Goal: Task Accomplishment & Management: Manage account settings

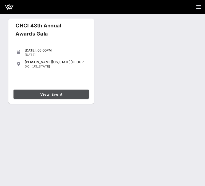
click at [46, 96] on span "View Event" at bounding box center [51, 94] width 71 height 4
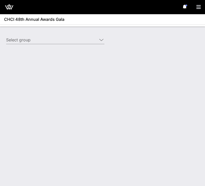
type input "Edison Electric Institute ([GEOGRAPHIC_DATA]) [[PERSON_NAME], [EMAIL_ADDRESS][D…"
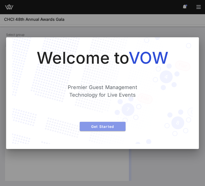
click at [90, 128] on span "Get Started" at bounding box center [103, 127] width 38 height 4
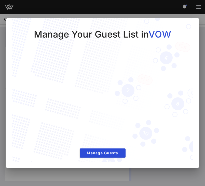
click at [90, 161] on div "Manage Your Guest List in VOW Manage Guests" at bounding box center [102, 90] width 180 height 145
click at [90, 153] on span "Manage Guests" at bounding box center [103, 153] width 38 height 4
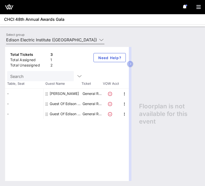
click at [72, 41] on input "Edison Electric Institute ([GEOGRAPHIC_DATA]) [[PERSON_NAME], [EMAIL_ADDRESS][D…" at bounding box center [51, 40] width 91 height 8
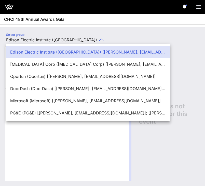
click at [110, 32] on div "Select group Edison Electric Institute (Edison Electric Institute) [Rita C, rca…" at bounding box center [57, 41] width 109 height 18
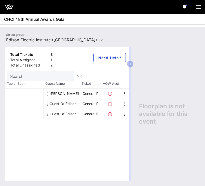
click at [95, 41] on input "Edison Electric Institute ([GEOGRAPHIC_DATA]) [[PERSON_NAME], [EMAIL_ADDRESS][D…" at bounding box center [51, 40] width 91 height 8
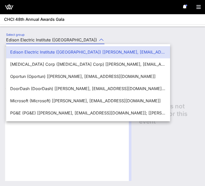
click at [117, 25] on div at bounding box center [102, 25] width 205 height 2
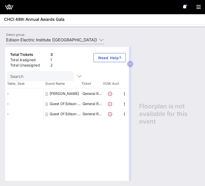
click at [59, 75] on div "Search" at bounding box center [40, 76] width 67 height 10
click at [76, 75] on icon "button" at bounding box center [79, 76] width 6 height 6
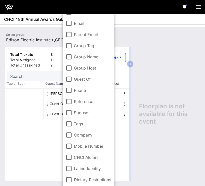
click at [59, 49] on div "Total Tickets 3 Total Assigned 1 Total Unassigned 2 Need Help?" at bounding box center [67, 59] width 124 height 24
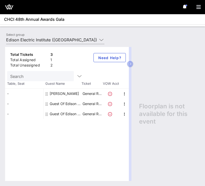
click at [70, 104] on div "Guest Of Edison Electric Institute" at bounding box center [66, 104] width 32 height 10
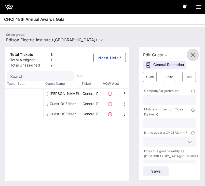
click at [190, 51] on button "button" at bounding box center [192, 55] width 12 height 12
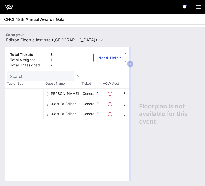
click at [47, 40] on input "Edison Electric Institute ([GEOGRAPHIC_DATA]) [[PERSON_NAME], [EMAIL_ADDRESS][D…" at bounding box center [51, 40] width 91 height 8
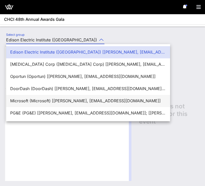
click at [47, 97] on div "Microsoft (Microsoft) [[PERSON_NAME], [EMAIL_ADDRESS][DOMAIN_NAME]]" at bounding box center [88, 101] width 156 height 11
type input "Microsoft (Microsoft) [[PERSON_NAME], [EMAIL_ADDRESS][DOMAIN_NAME]]"
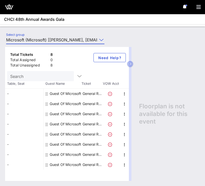
click at [144, 48] on div "Floorplan is not available for this event" at bounding box center [167, 114] width 66 height 134
